Goal: Information Seeking & Learning: Learn about a topic

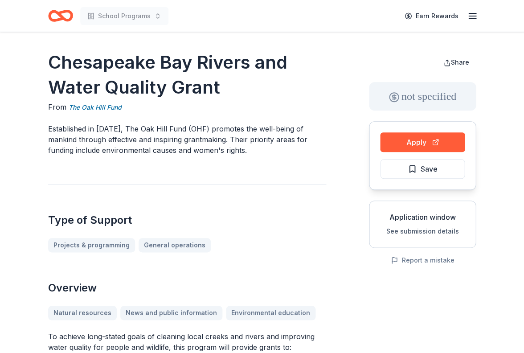
click at [270, 151] on p "Established in [DATE], The Oak Hill Fund (OHF) promotes the well-being of manki…" at bounding box center [187, 139] width 278 height 32
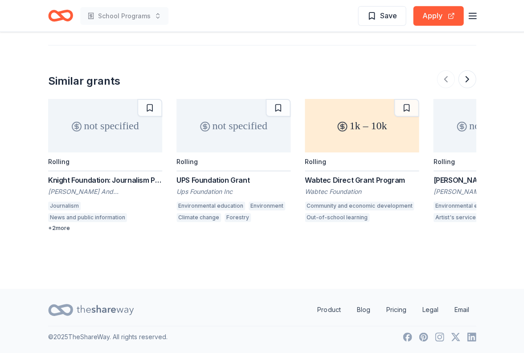
scroll to position [1208, 0]
click at [208, 175] on div "UPS Foundation Grant" at bounding box center [234, 180] width 114 height 11
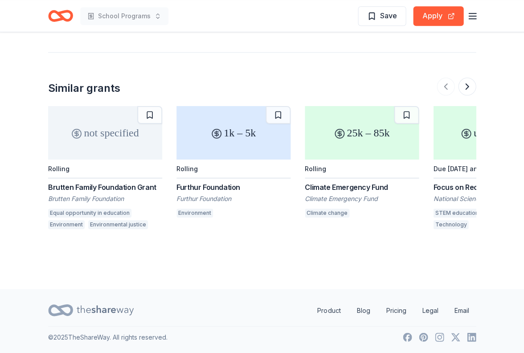
scroll to position [815, 0]
click at [468, 78] on button at bounding box center [467, 87] width 18 height 18
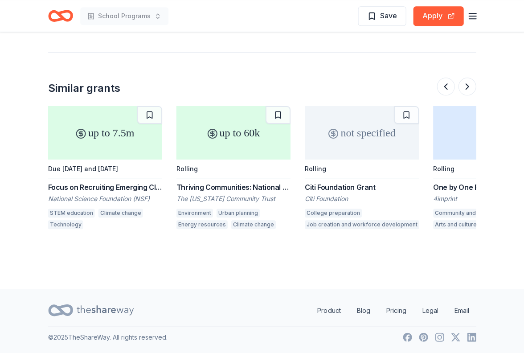
click at [118, 182] on div "Focus on Recruiting Emerging Climate and Adaptation Scientists and Transformers" at bounding box center [105, 187] width 114 height 11
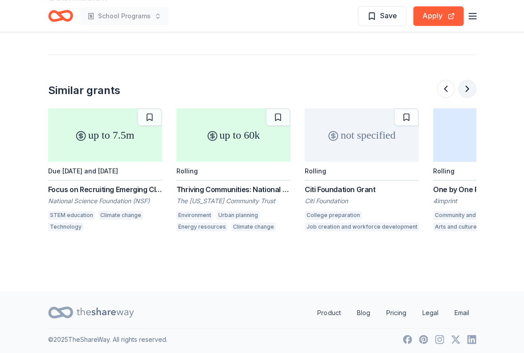
click at [468, 89] on button at bounding box center [467, 89] width 18 height 18
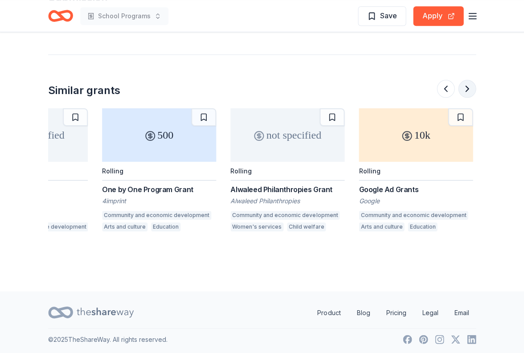
scroll to position [0, 770]
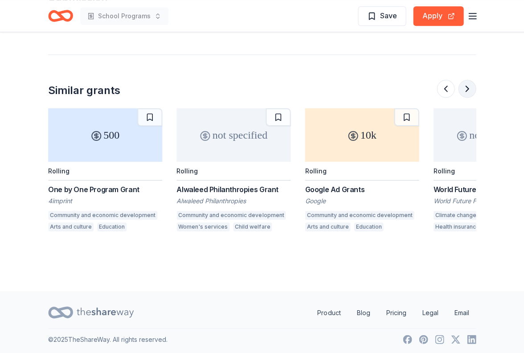
click at [468, 89] on button at bounding box center [467, 89] width 18 height 18
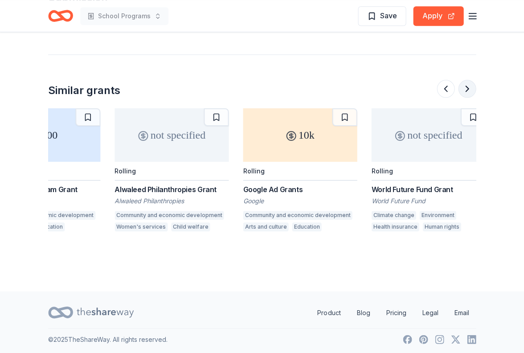
scroll to position [0, 842]
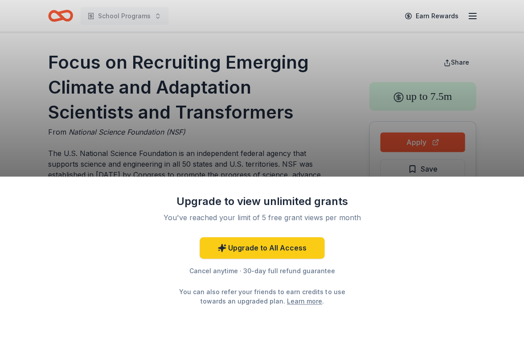
click at [309, 133] on div "Upgrade to view unlimited grants You've reached your limit of 5 free grant view…" at bounding box center [262, 176] width 524 height 353
drag, startPoint x: 66, startPoint y: 130, endPoint x: 193, endPoint y: 130, distance: 126.2
click at [193, 130] on div "Upgrade to view unlimited grants You've reached your limit of 5 free grant view…" at bounding box center [262, 176] width 524 height 353
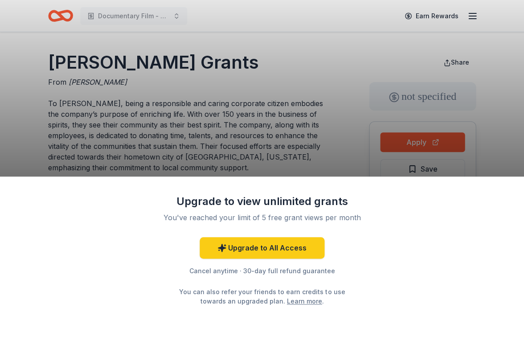
click at [284, 45] on div "Upgrade to view unlimited grants You've reached your limit of 5 free grant view…" at bounding box center [262, 176] width 524 height 353
click at [470, 11] on div "Upgrade to view unlimited grants You've reached your limit of 5 free grant view…" at bounding box center [262, 176] width 524 height 353
click at [202, 86] on div "Upgrade to view unlimited grants You've reached your limit of 5 free grant view…" at bounding box center [262, 176] width 524 height 353
drag, startPoint x: 46, startPoint y: 59, endPoint x: 247, endPoint y: 64, distance: 200.7
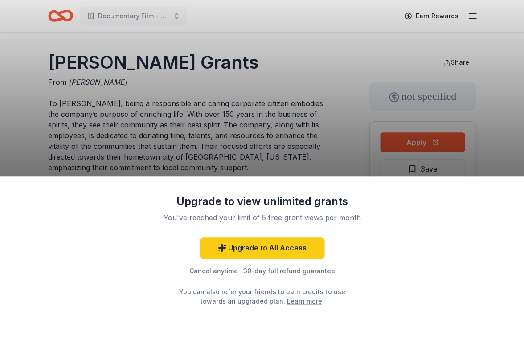
click at [247, 64] on div "Upgrade to view unlimited grants You've reached your limit of 5 free grant view…" at bounding box center [262, 176] width 524 height 353
